Goal: Book appointment/travel/reservation

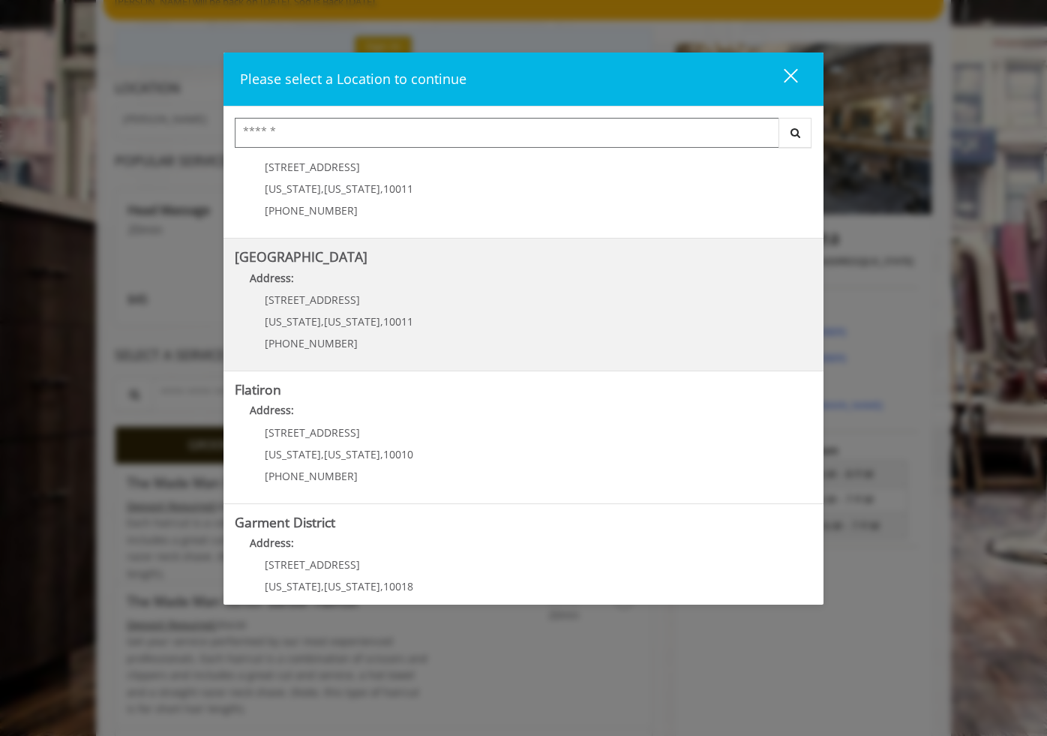
scroll to position [221, 0]
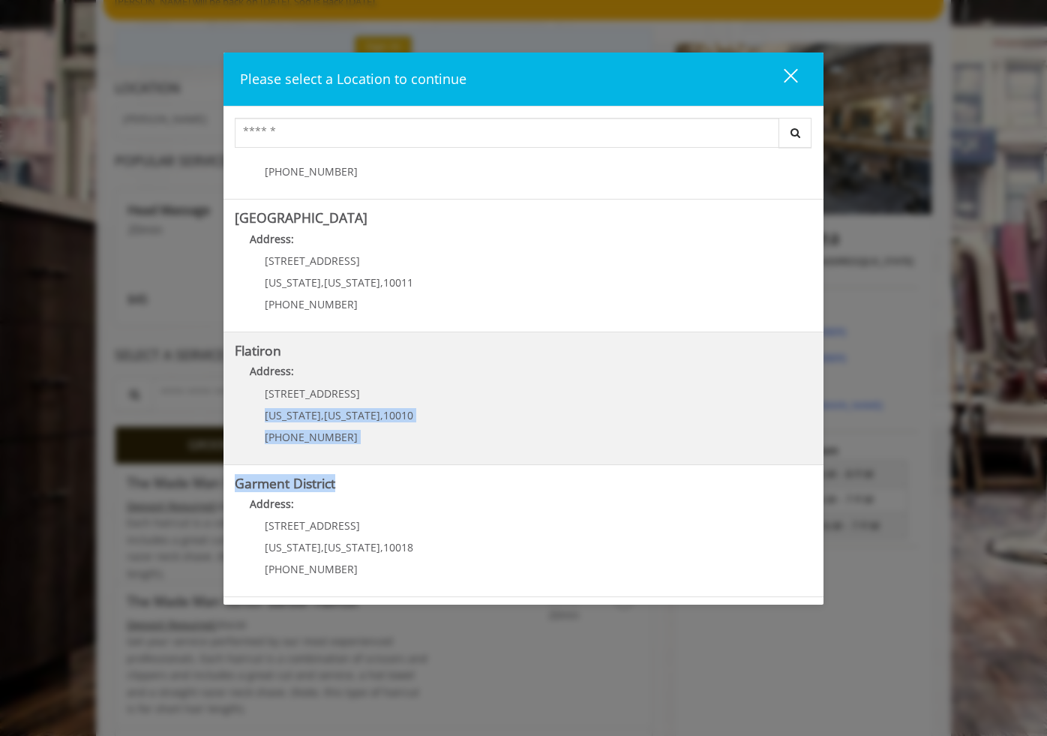
drag, startPoint x: 471, startPoint y: 477, endPoint x: 454, endPoint y: 401, distance: 78.4
click at [454, 401] on div "[GEOGRAPHIC_DATA] Address: [STREET_ADDRESS][US_STATE] (212) 598-1840 [GEOGRAPHI…" at bounding box center [524, 376] width 600 height 442
click at [281, 353] on h5 "Flatiron" at bounding box center [524, 351] width 578 height 14
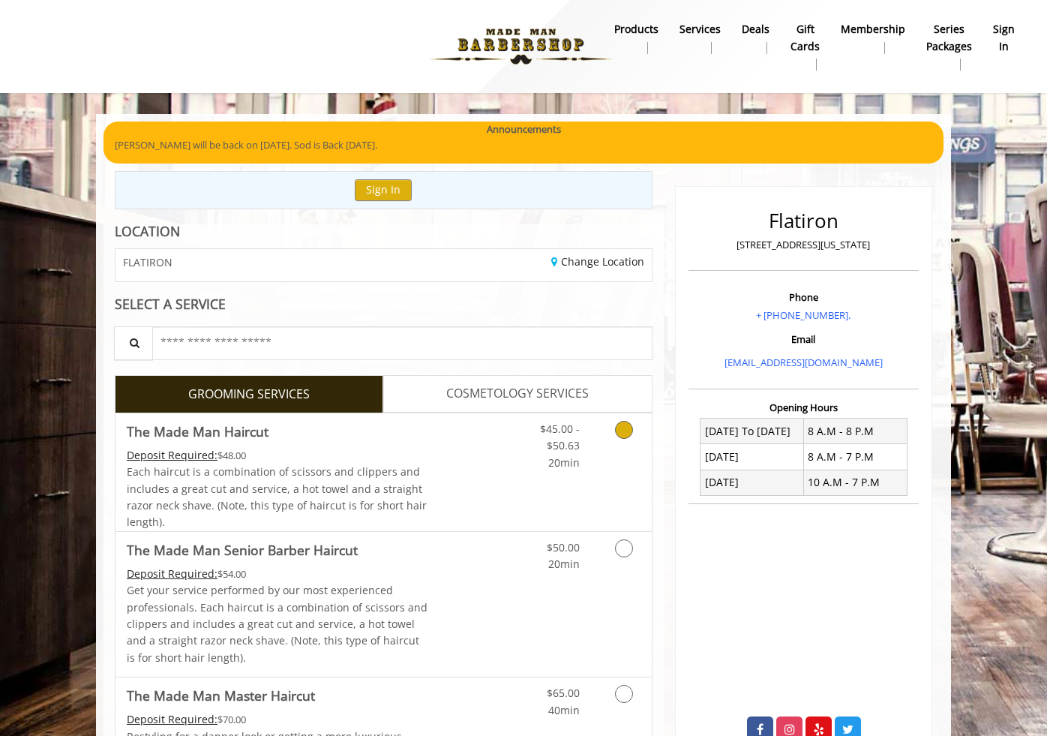
click at [413, 492] on div "Each haircut is a combination of scissors and clippers and includes a great cut…" at bounding box center [278, 498] width 302 height 68
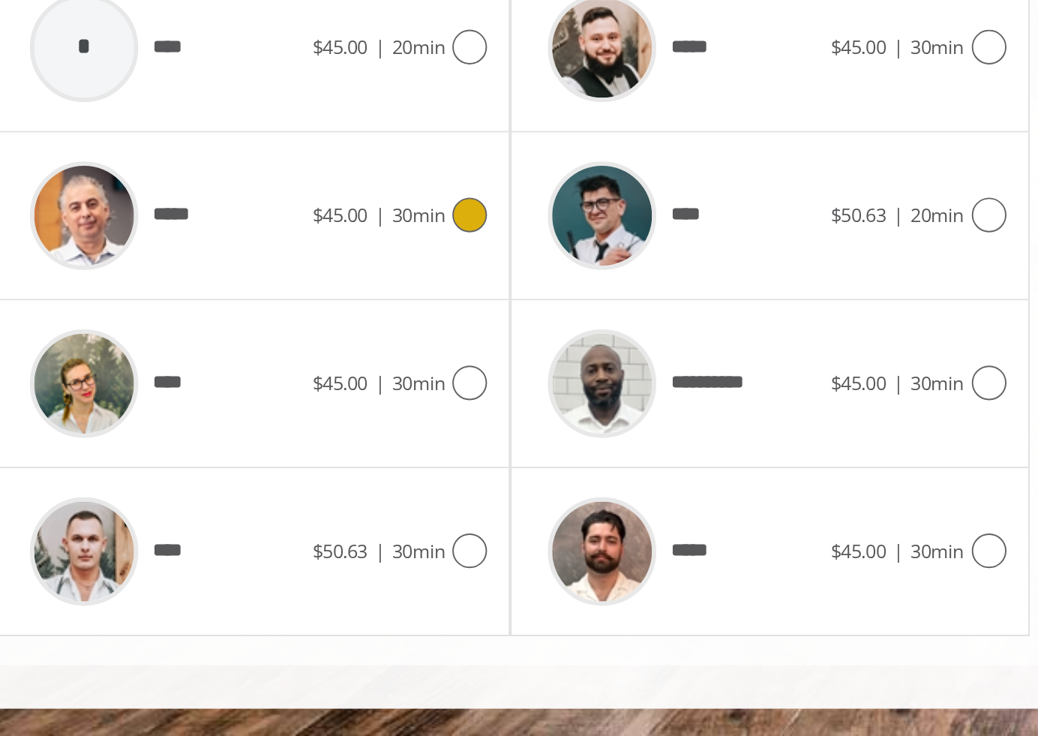
scroll to position [492, 0]
